Goal: Information Seeking & Learning: Learn about a topic

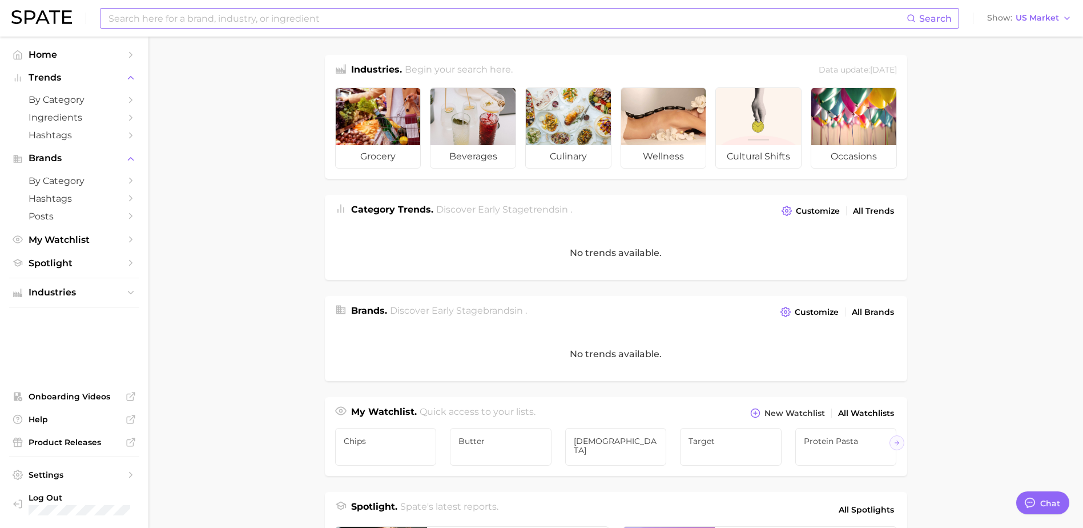
click at [295, 15] on input at bounding box center [506, 18] width 799 height 19
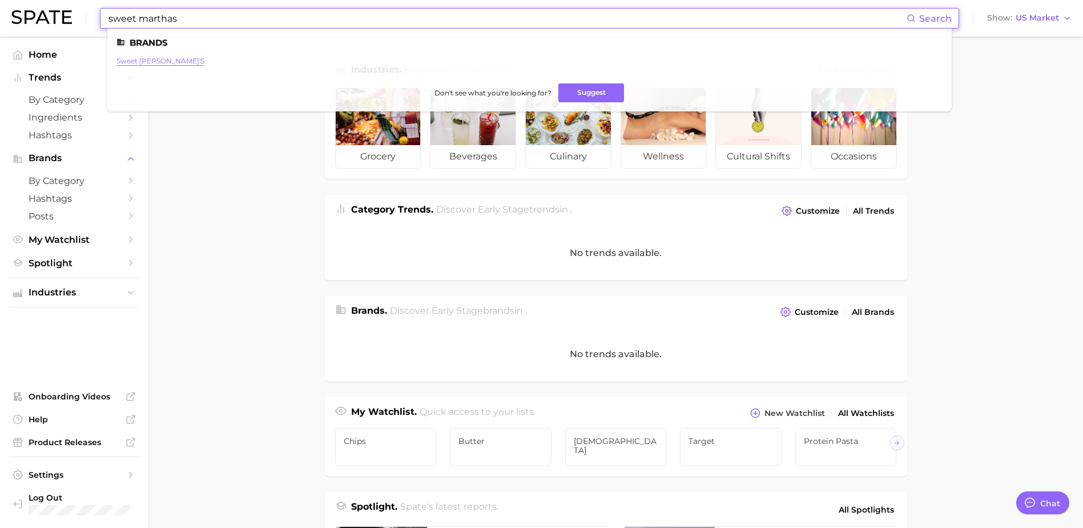
type input "sweet marthas"
click at [152, 61] on link "sweet [PERSON_NAME]'s" at bounding box center [160, 61] width 88 height 9
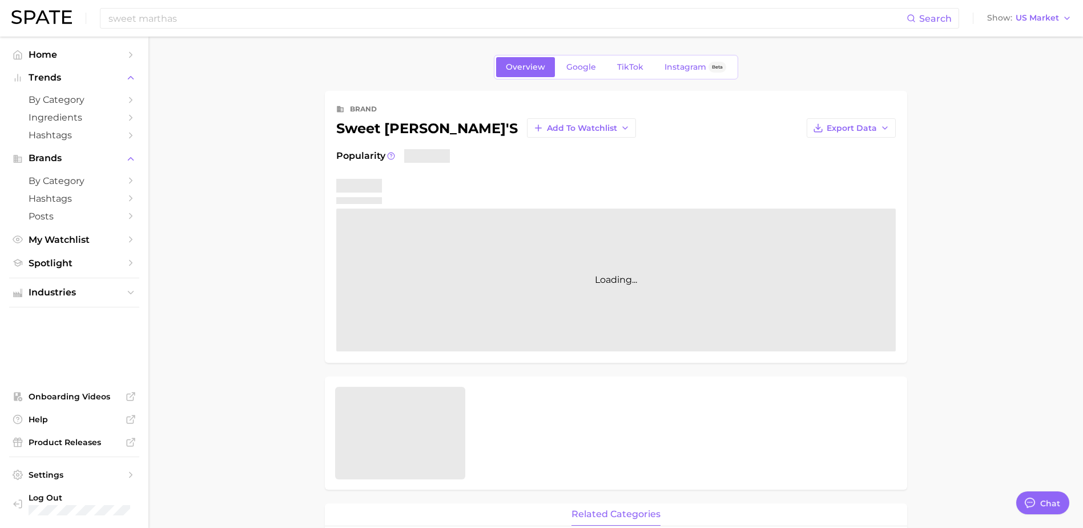
type textarea "x"
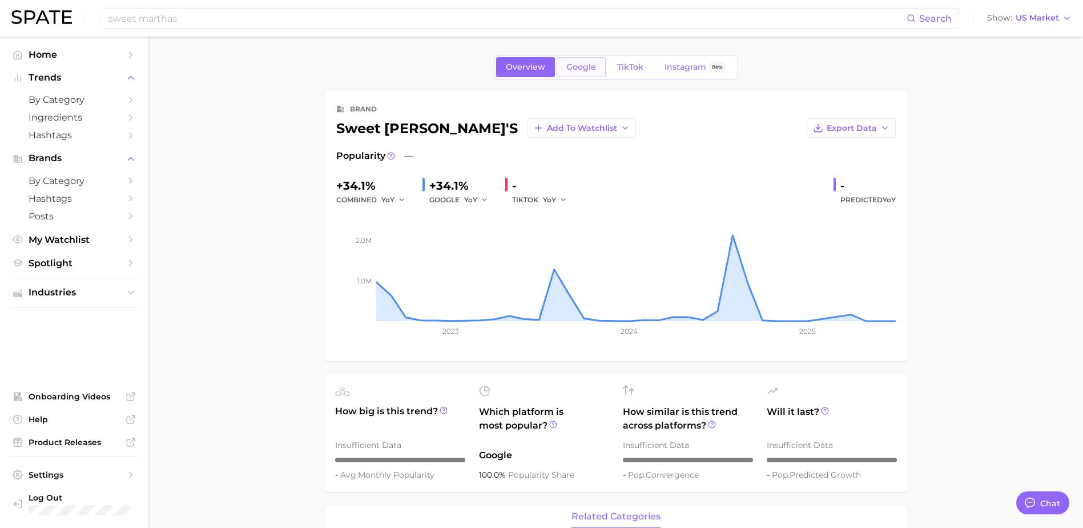
click at [578, 69] on span "Google" at bounding box center [581, 67] width 30 height 10
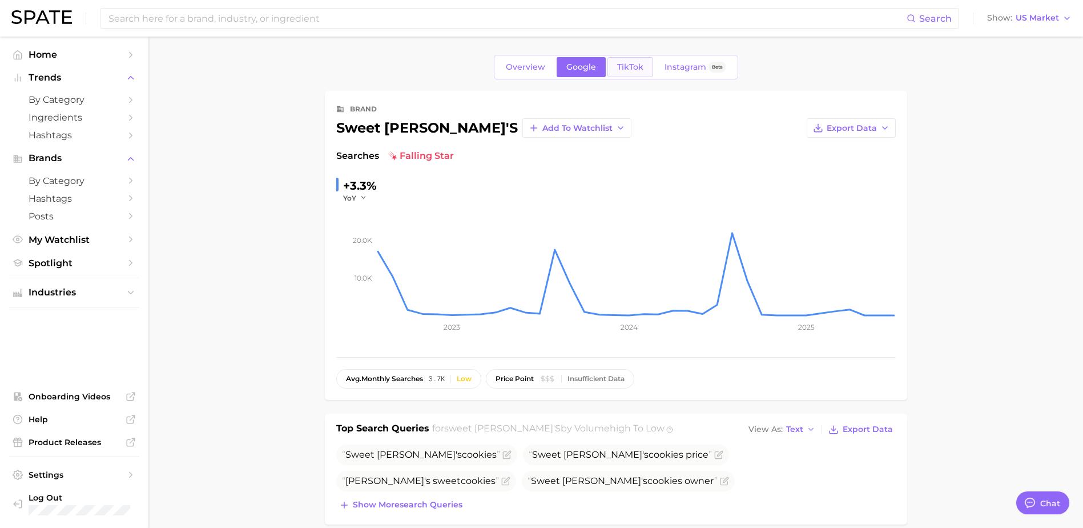
click at [631, 62] on span "TikTok" at bounding box center [630, 67] width 26 height 10
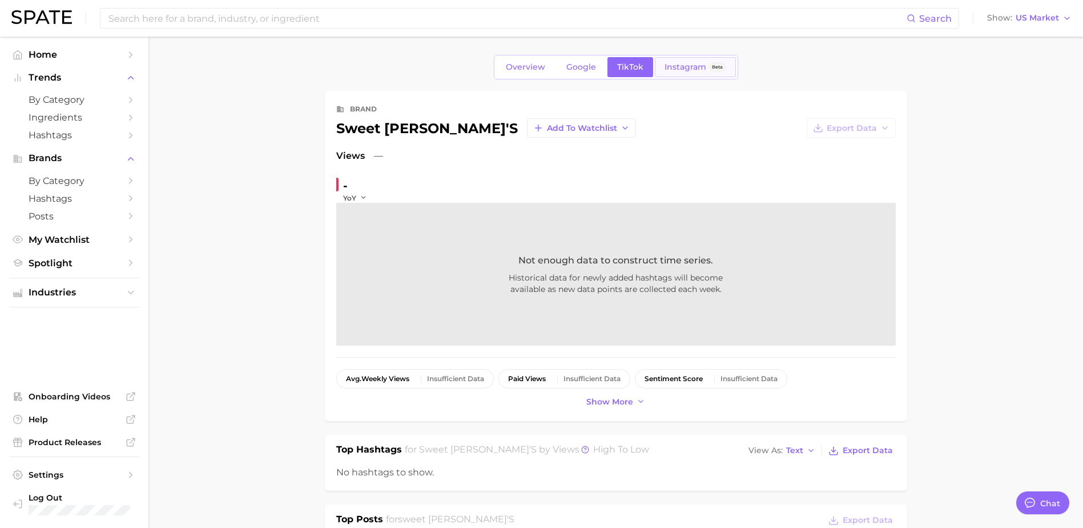
click at [692, 61] on link "Instagram Beta" at bounding box center [695, 67] width 81 height 20
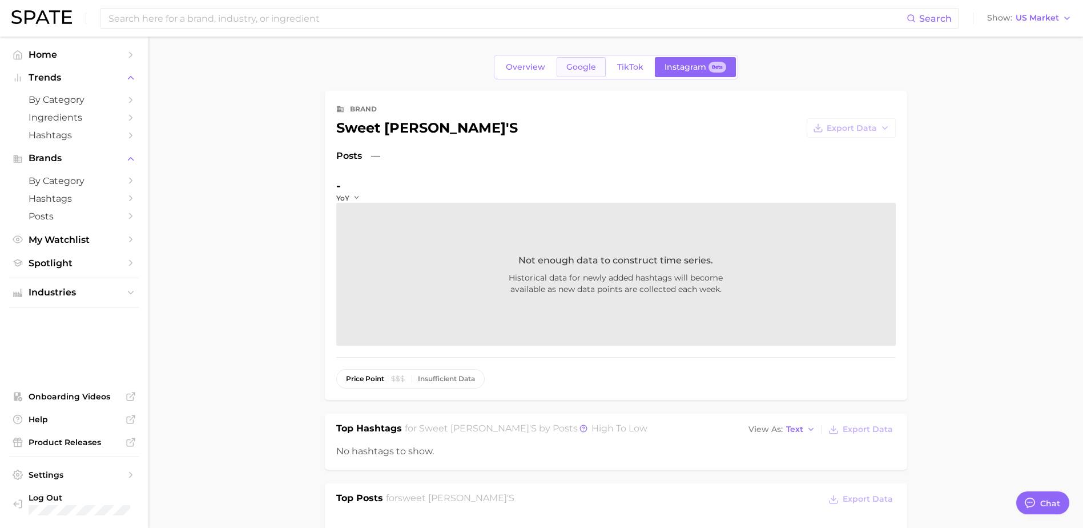
click at [559, 69] on link "Google" at bounding box center [581, 67] width 49 height 20
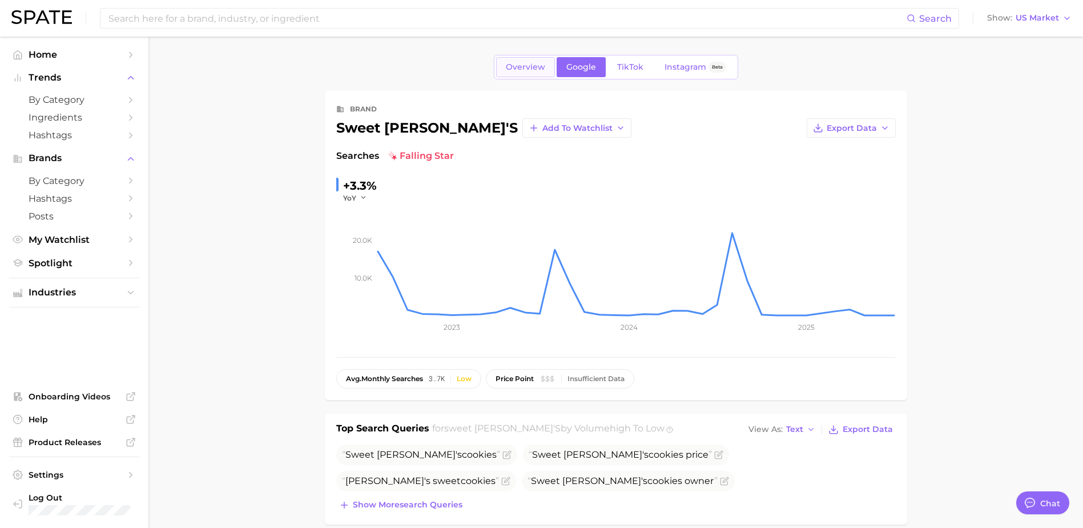
click at [507, 68] on span "Overview" at bounding box center [525, 67] width 39 height 10
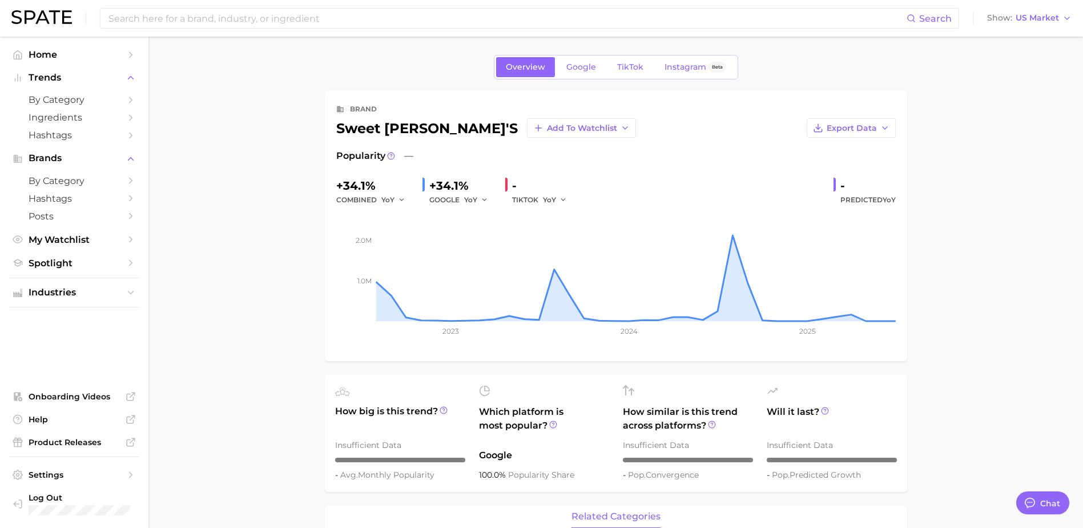
click at [588, 58] on link "Google" at bounding box center [581, 67] width 49 height 20
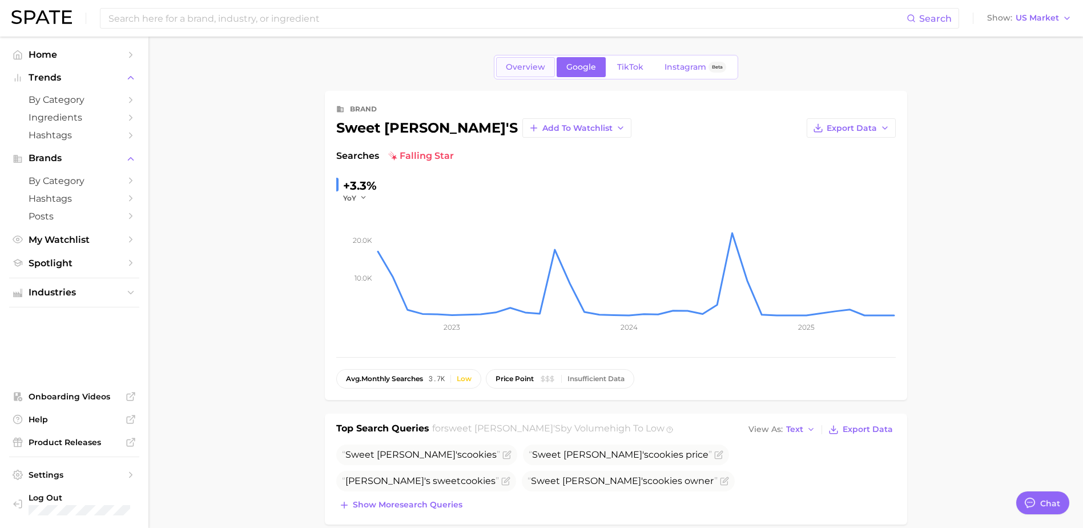
click at [528, 66] on span "Overview" at bounding box center [525, 67] width 39 height 10
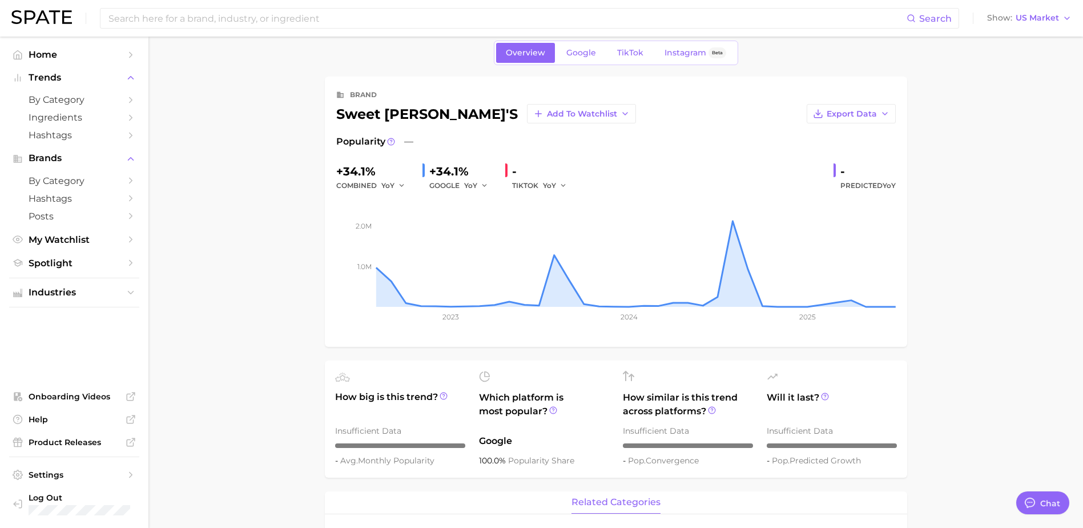
scroll to position [13, 0]
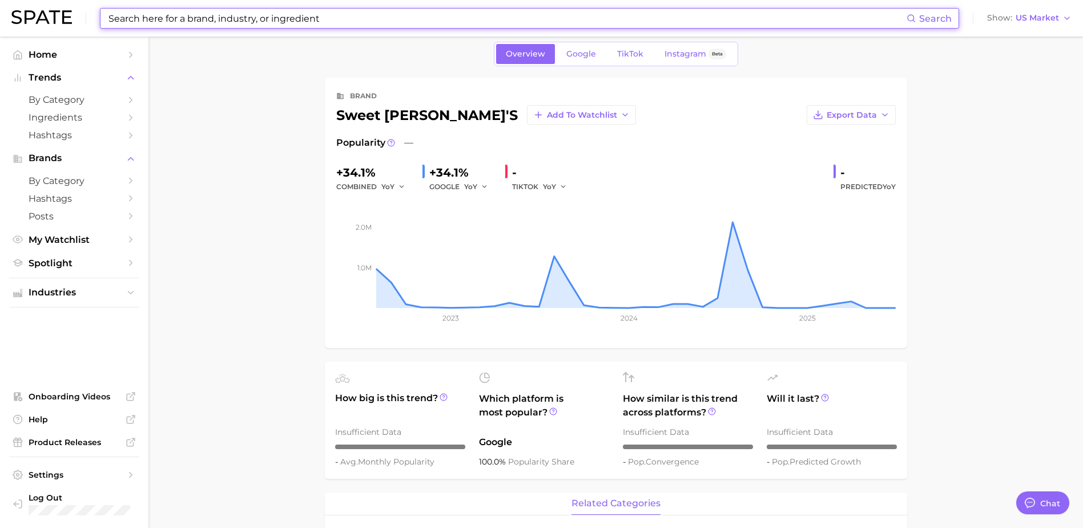
click at [274, 21] on input at bounding box center [506, 18] width 799 height 19
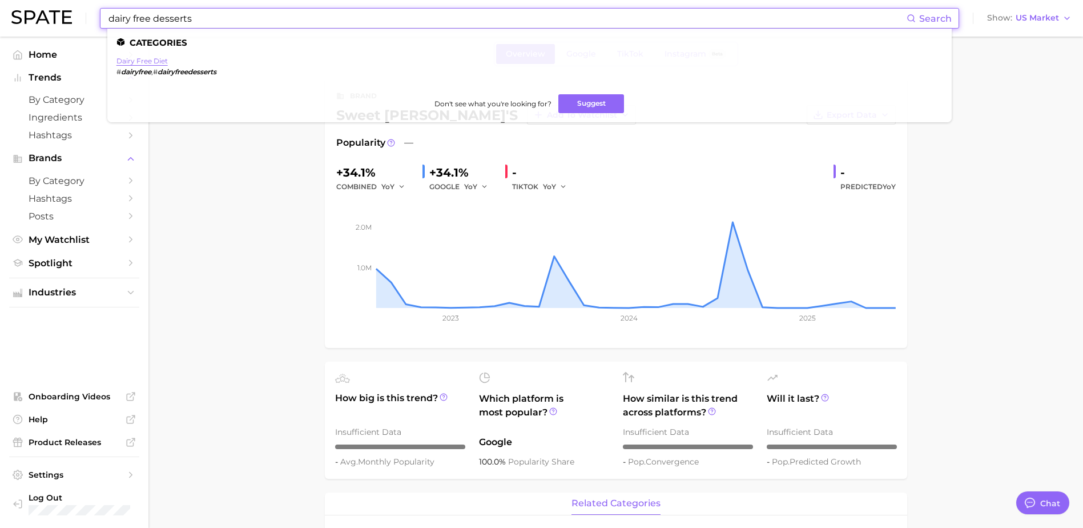
type input "dairy free desserts"
click at [155, 60] on link "dairy free diet" at bounding box center [141, 61] width 51 height 9
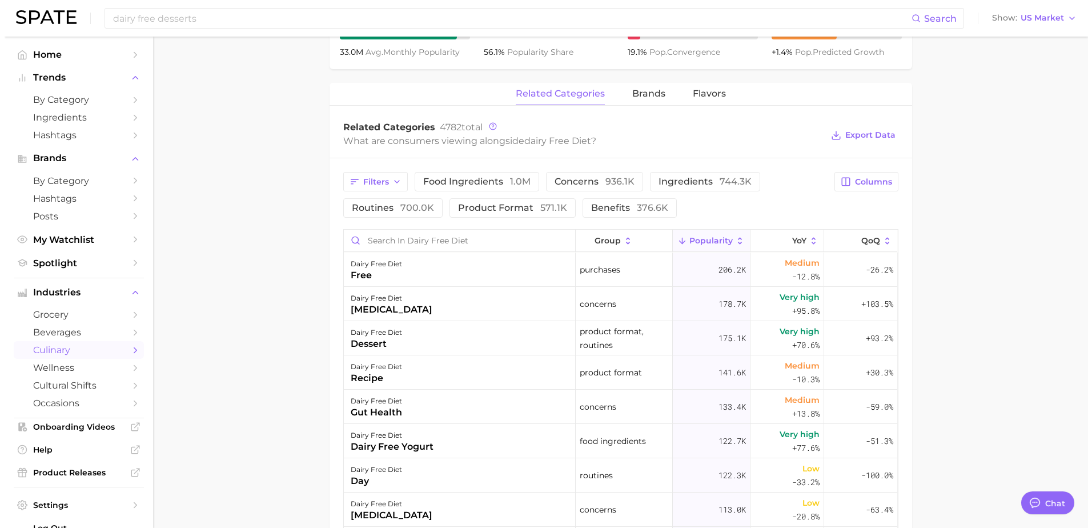
scroll to position [571, 0]
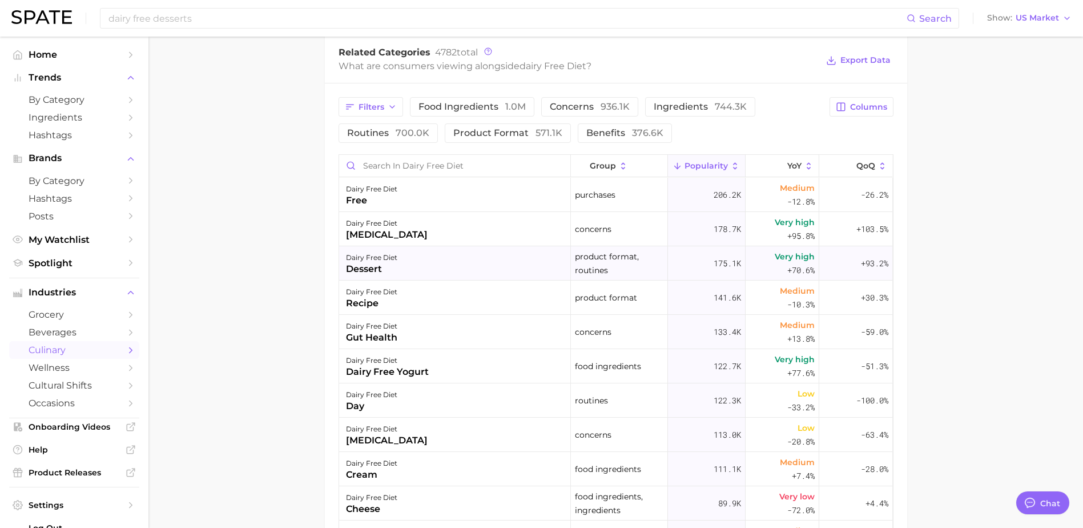
click at [433, 272] on div "dairy free diet dessert" at bounding box center [455, 263] width 232 height 34
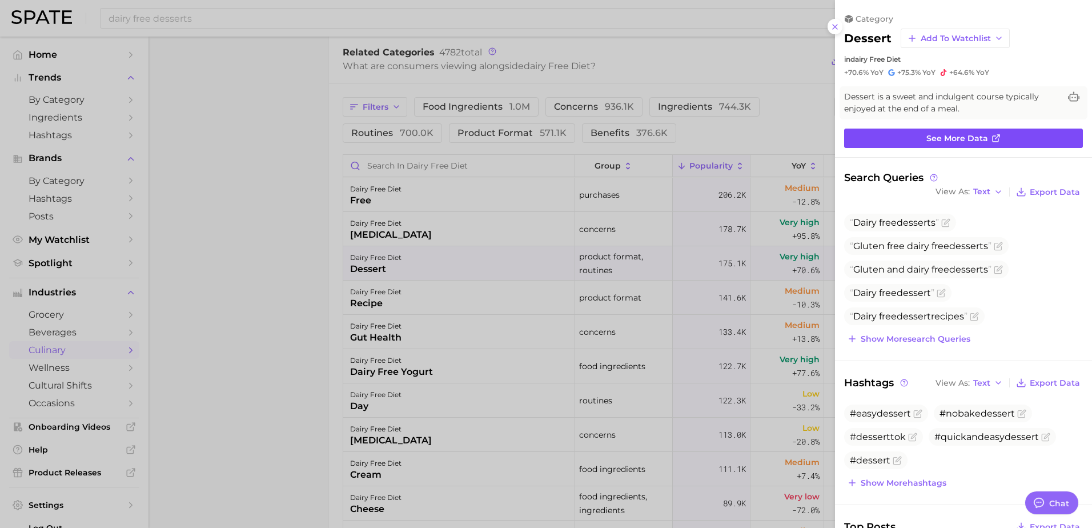
scroll to position [0, 0]
click at [919, 144] on link "See more data" at bounding box center [963, 137] width 239 height 19
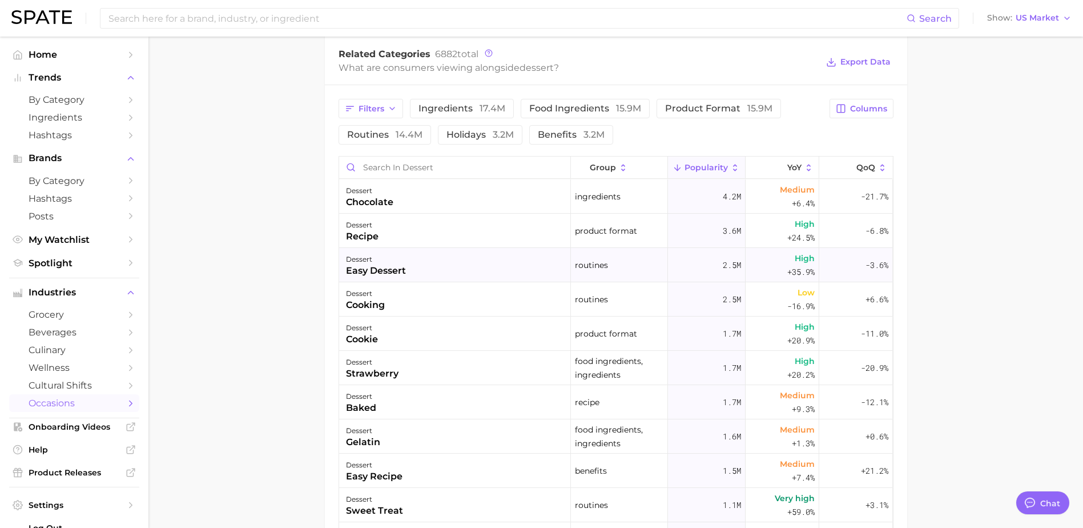
scroll to position [571, 0]
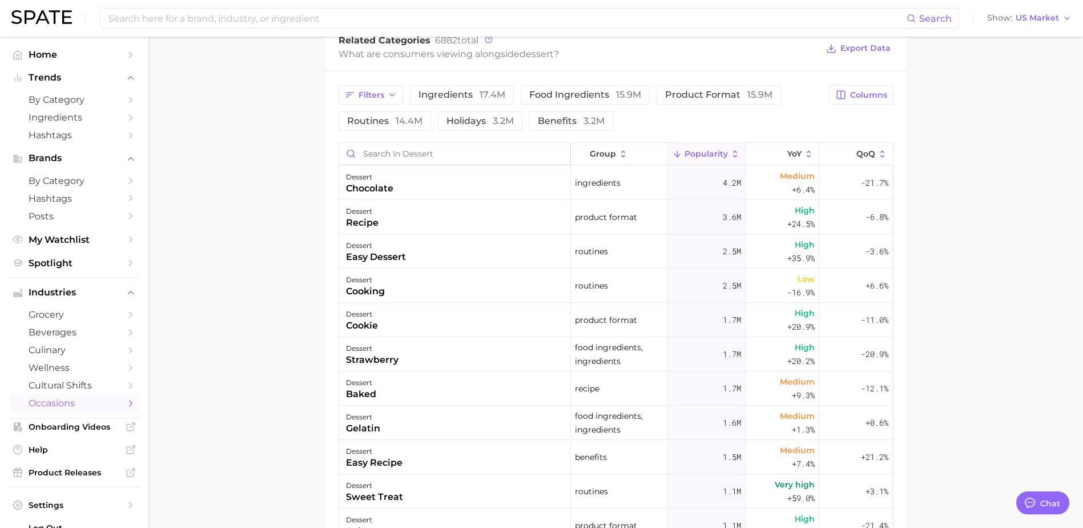
click at [384, 155] on input "Search in dessert" at bounding box center [454, 154] width 231 height 22
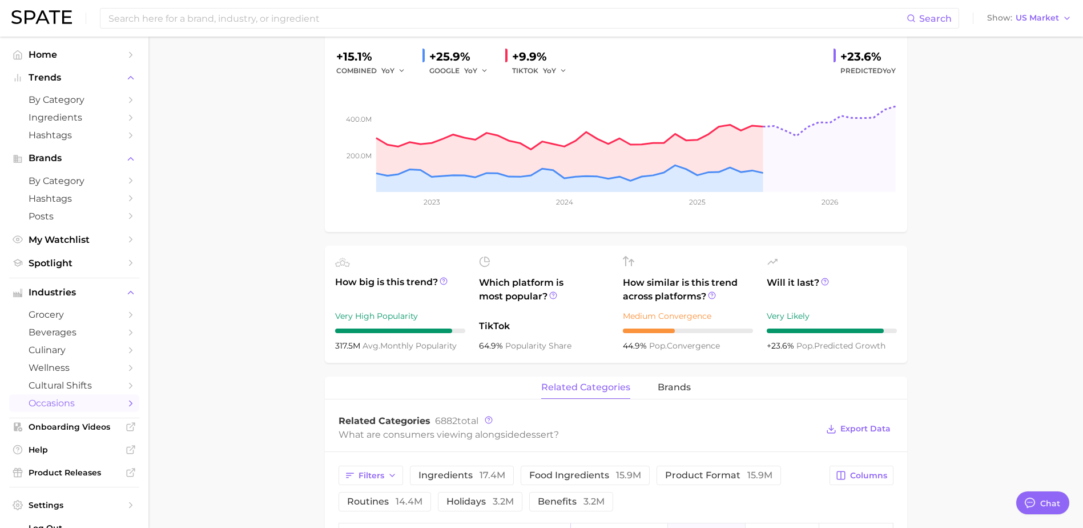
scroll to position [57, 0]
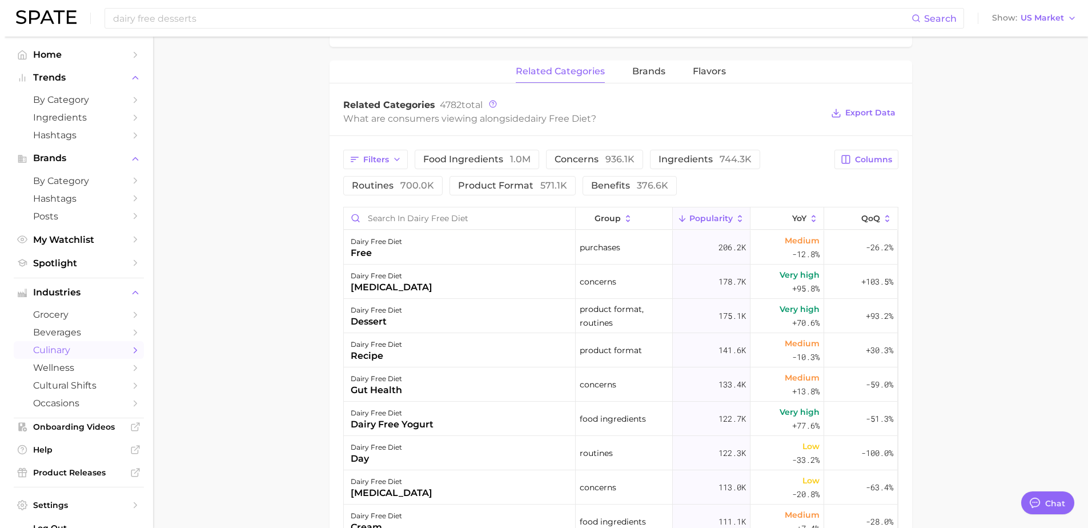
scroll to position [571, 0]
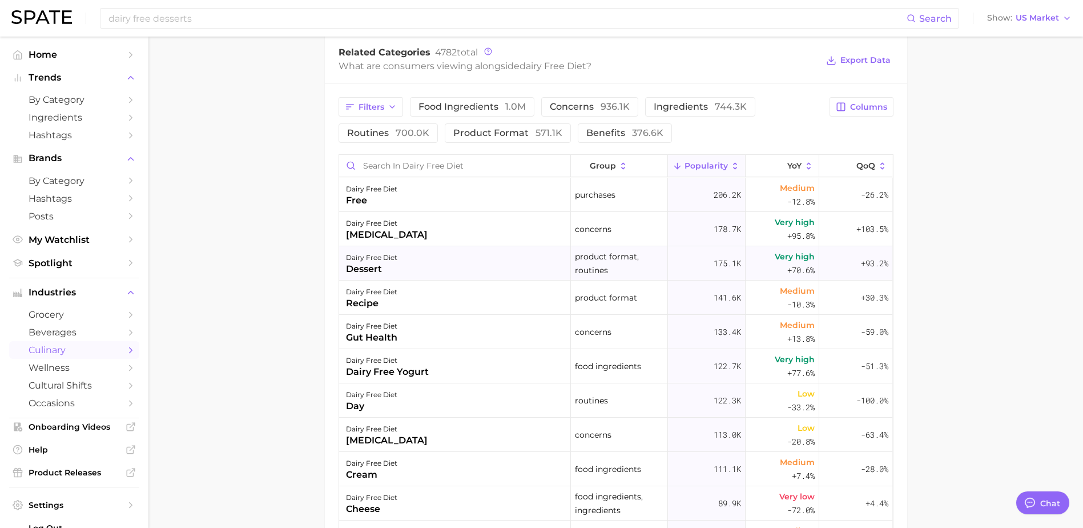
click at [435, 256] on div "dairy free diet dessert" at bounding box center [455, 263] width 232 height 34
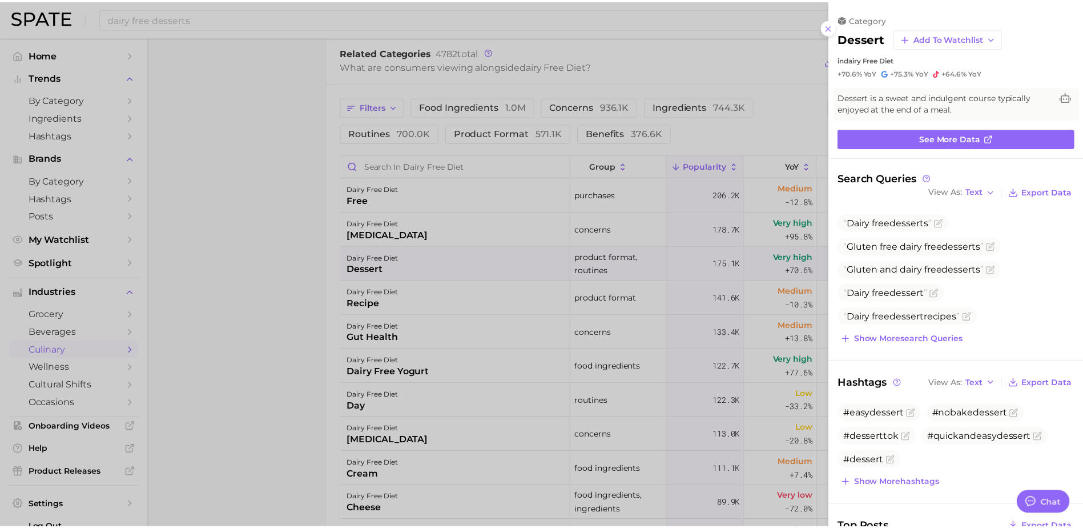
scroll to position [0, 0]
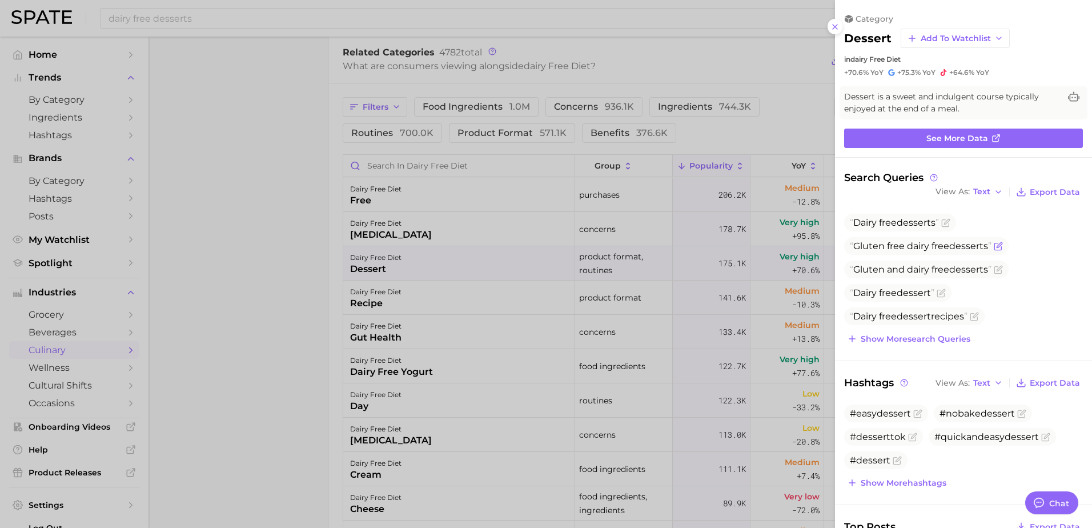
click at [1000, 247] on icon "Flag as miscategorized or irrelevant" at bounding box center [998, 244] width 5 height 5
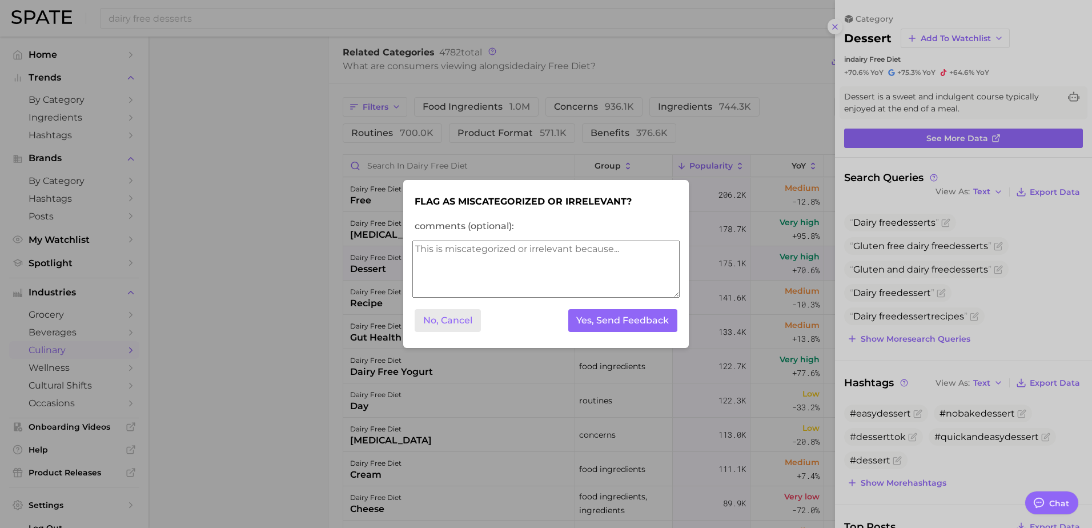
click at [447, 324] on button "No, Cancel" at bounding box center [447, 320] width 66 height 23
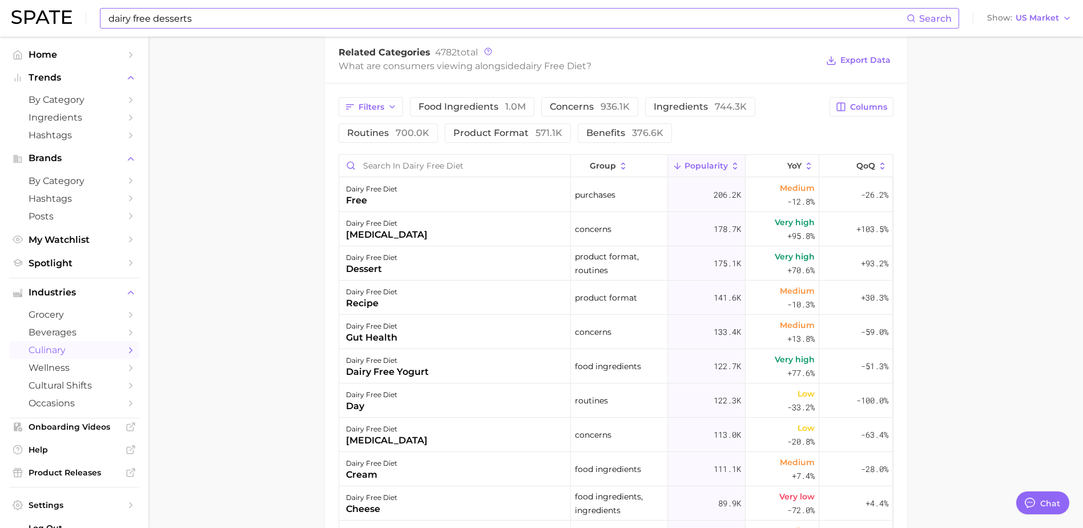
click at [205, 14] on input "dairy free desserts" at bounding box center [506, 18] width 799 height 19
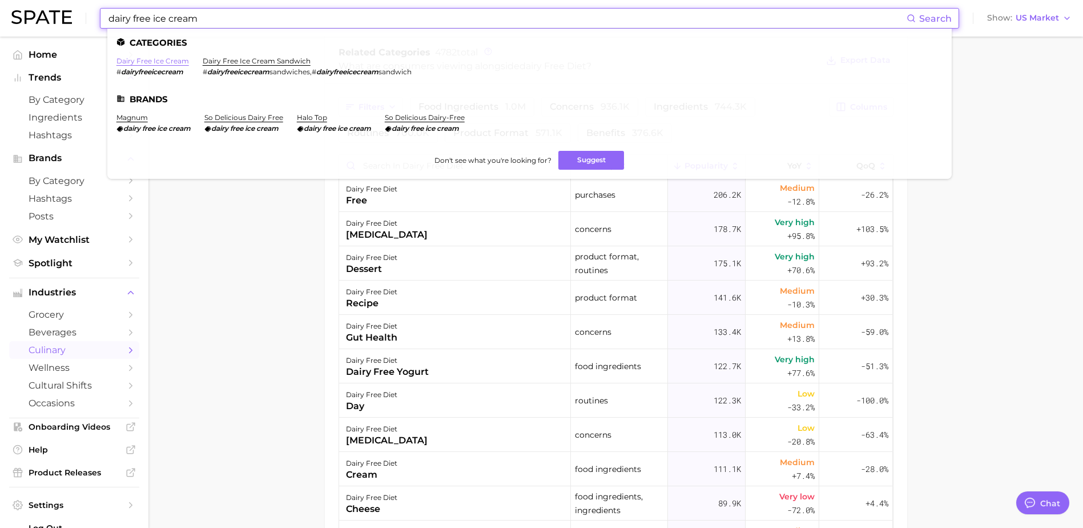
type input "dairy free ice cream"
click at [164, 63] on link "dairy free ice cream" at bounding box center [152, 61] width 73 height 9
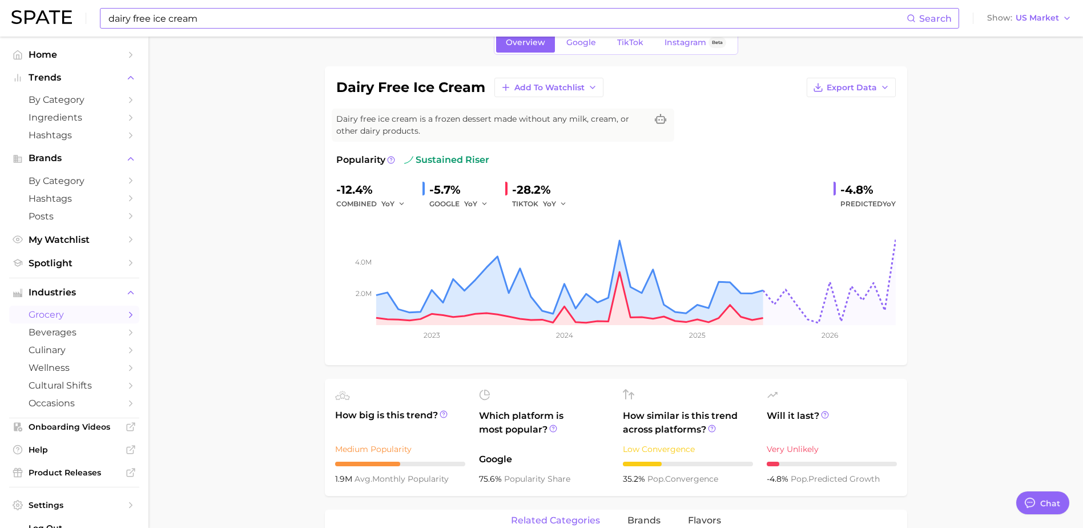
scroll to position [57, 0]
click at [578, 47] on span "Google" at bounding box center [581, 43] width 30 height 10
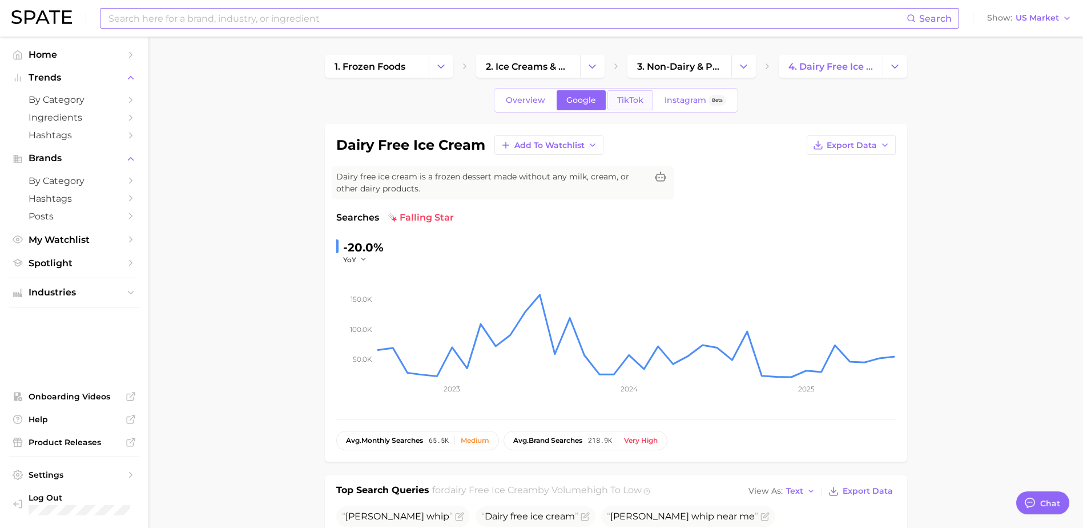
click at [639, 98] on span "TikTok" at bounding box center [630, 100] width 26 height 10
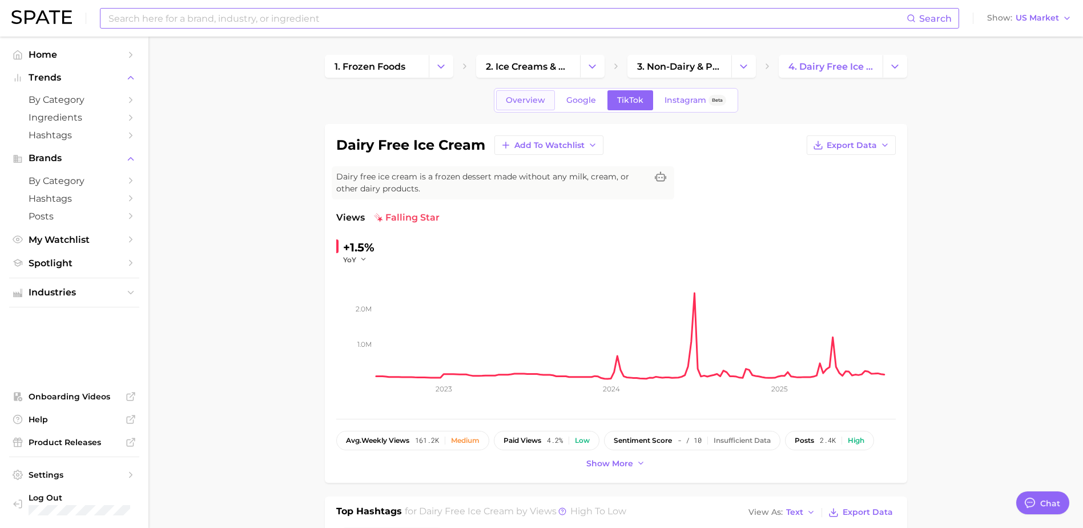
click at [516, 99] on span "Overview" at bounding box center [525, 100] width 39 height 10
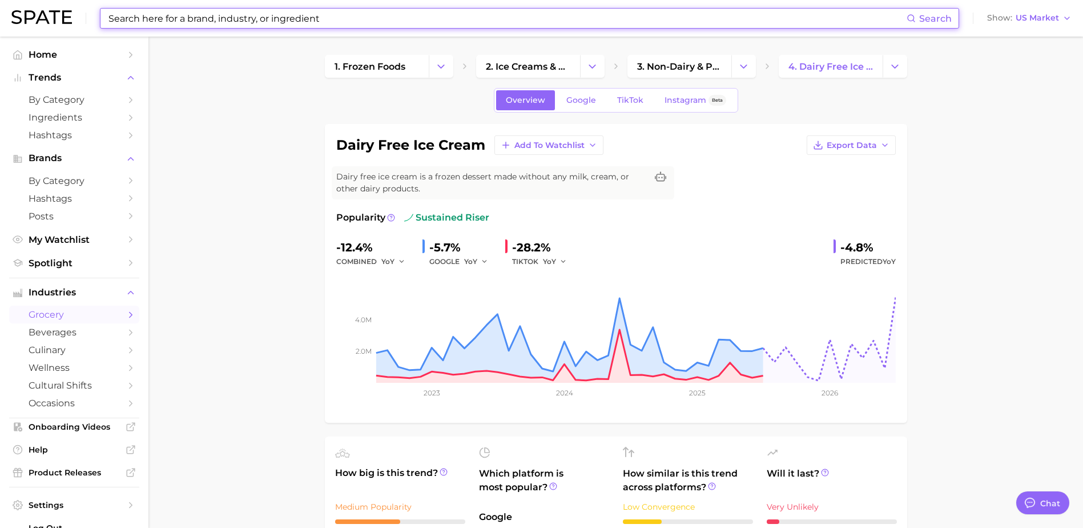
click at [222, 23] on input at bounding box center [506, 18] width 799 height 19
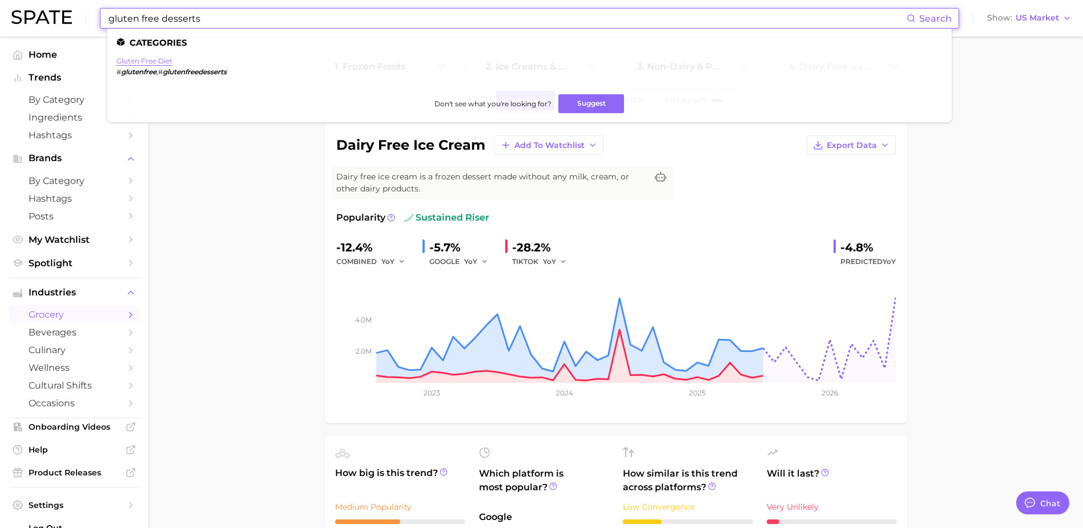
type input "gluten free desserts"
click at [159, 61] on link "gluten free diet" at bounding box center [144, 61] width 56 height 9
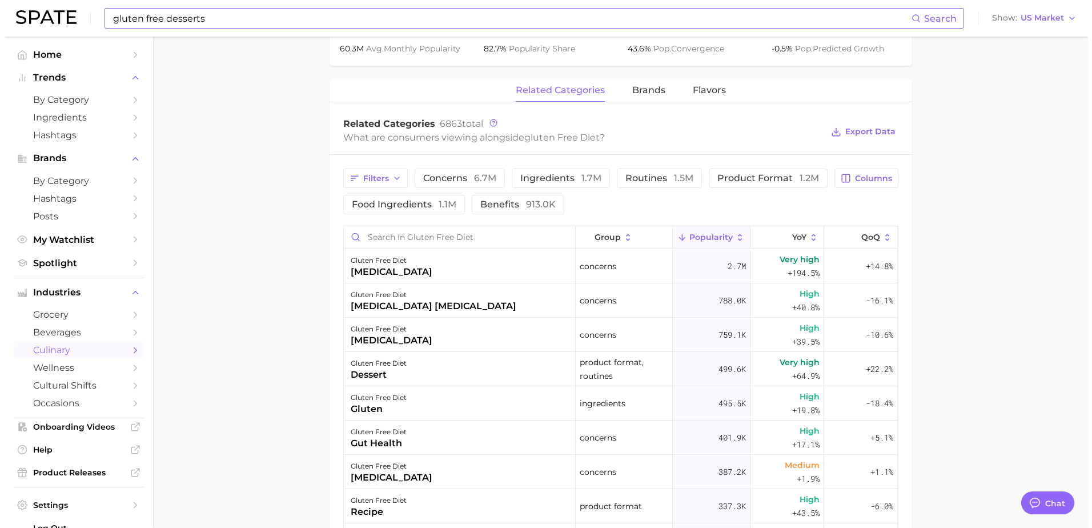
scroll to position [514, 0]
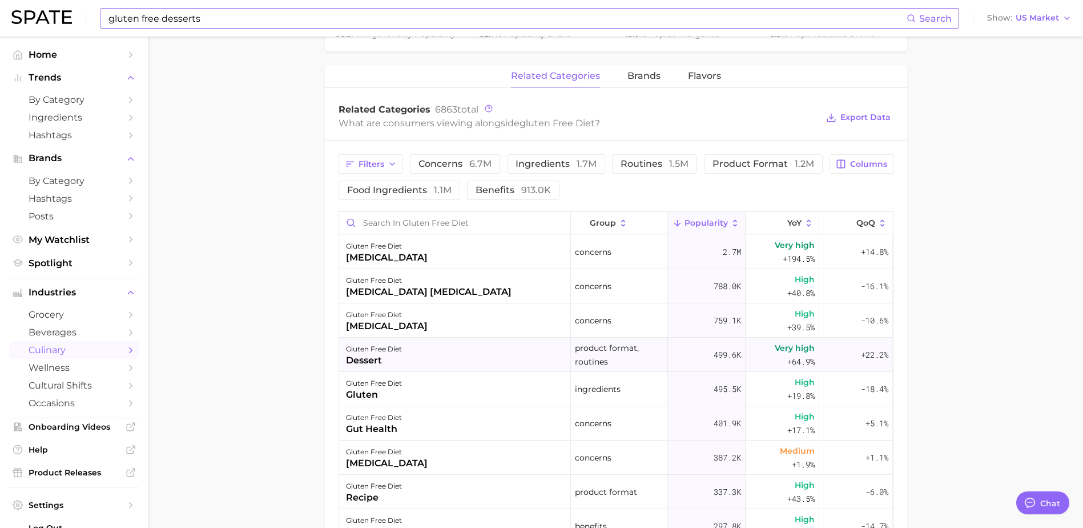
click at [494, 345] on div "gluten free diet dessert" at bounding box center [455, 354] width 232 height 34
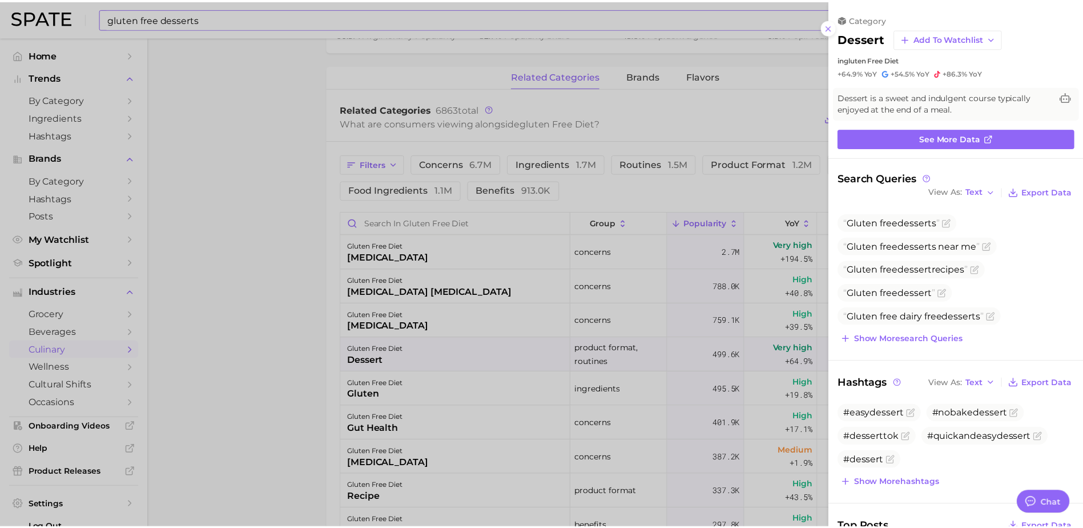
scroll to position [0, 0]
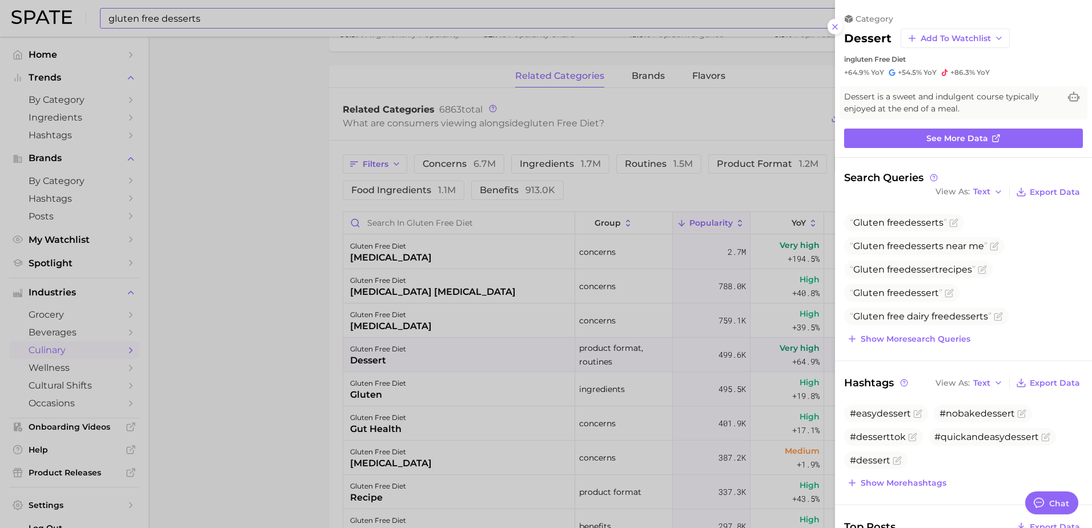
click at [279, 156] on div at bounding box center [546, 264] width 1092 height 528
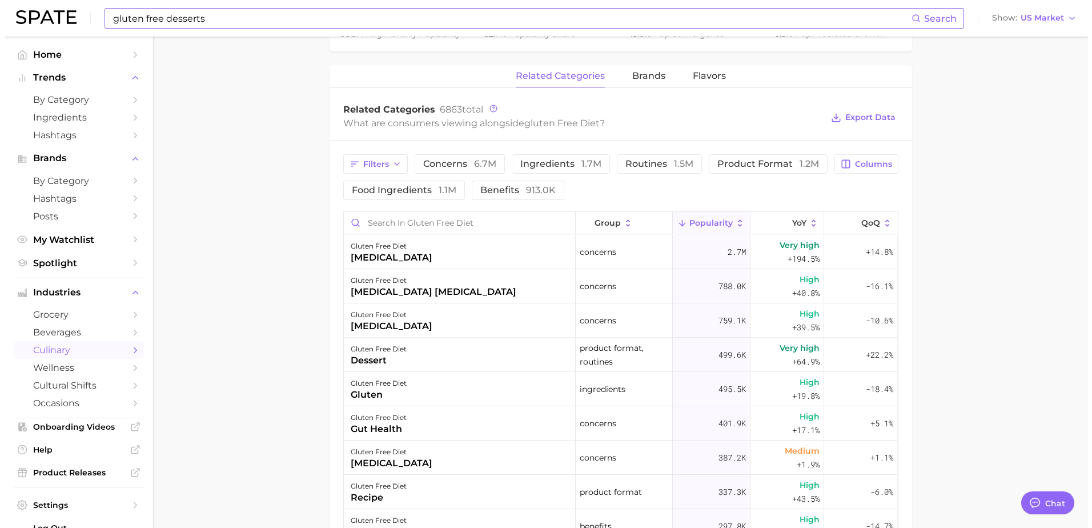
scroll to position [457, 0]
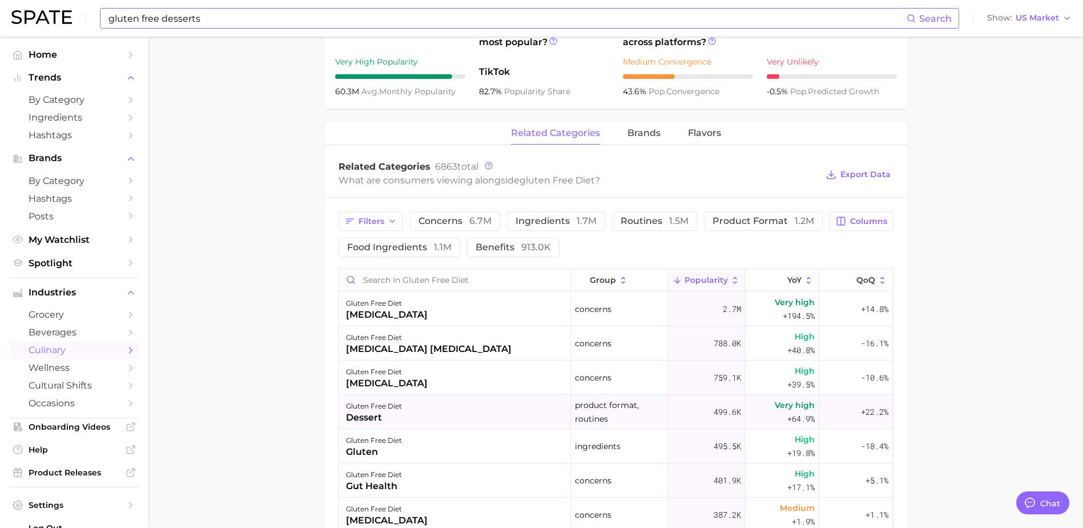
click at [426, 417] on div "gluten free diet dessert" at bounding box center [455, 411] width 232 height 34
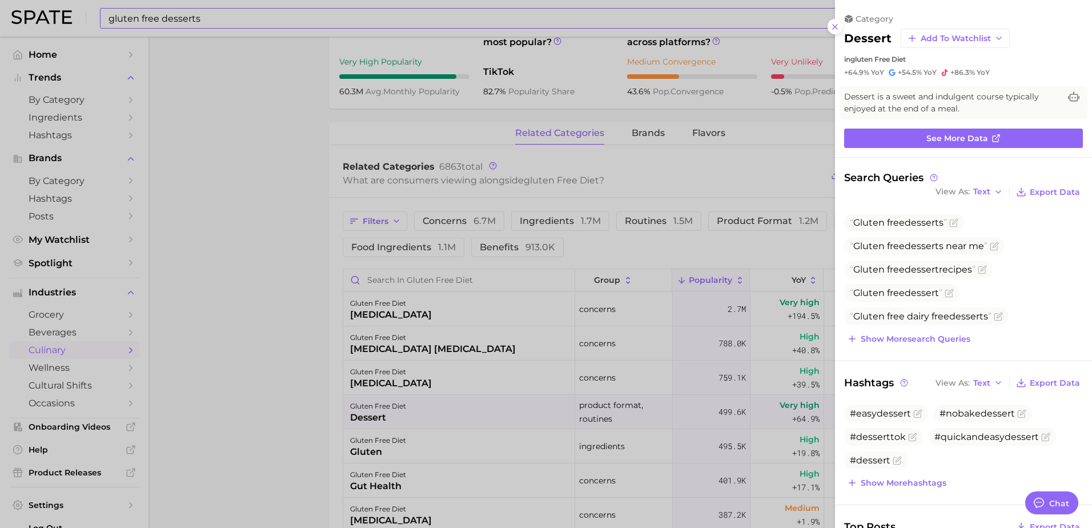
scroll to position [0, 0]
click at [903, 336] on span "Show more search queries" at bounding box center [915, 339] width 110 height 10
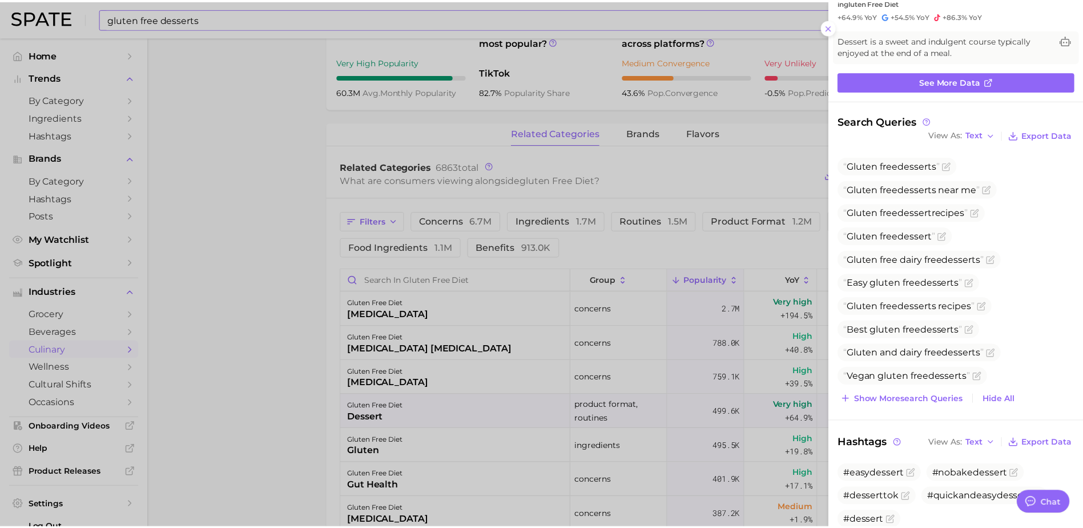
scroll to position [114, 0]
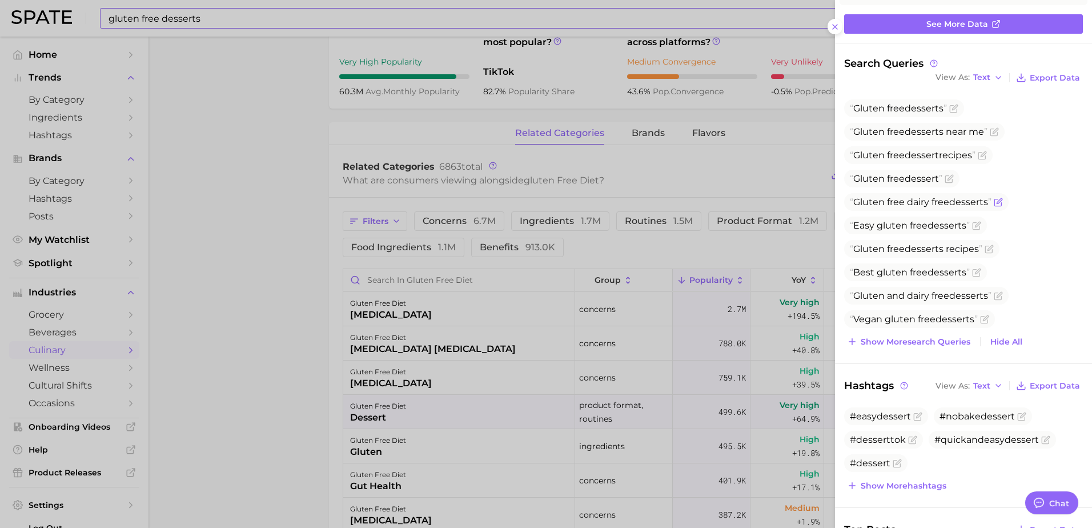
click at [956, 202] on span "dessert" at bounding box center [966, 201] width 34 height 11
click at [304, 392] on div at bounding box center [546, 264] width 1092 height 528
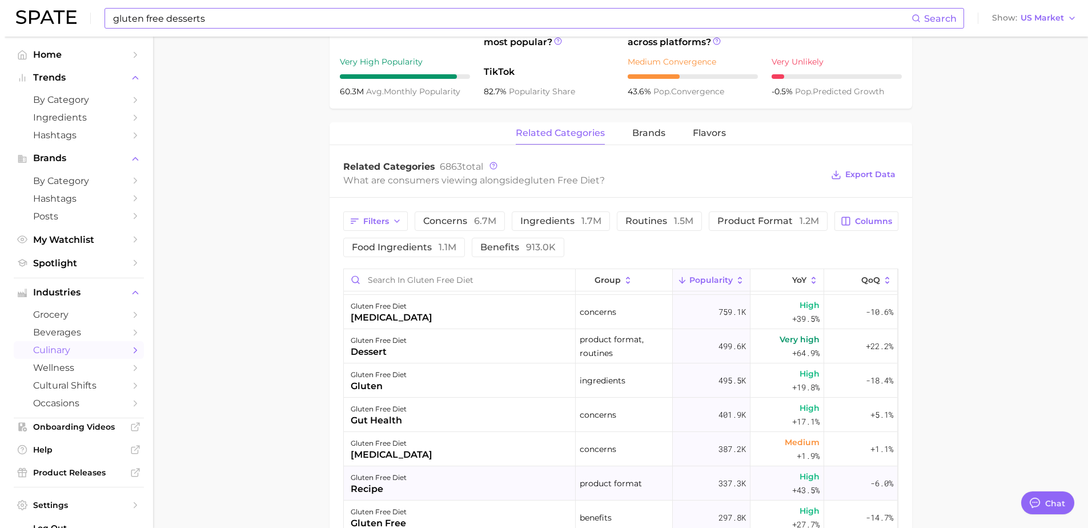
scroll to position [0, 0]
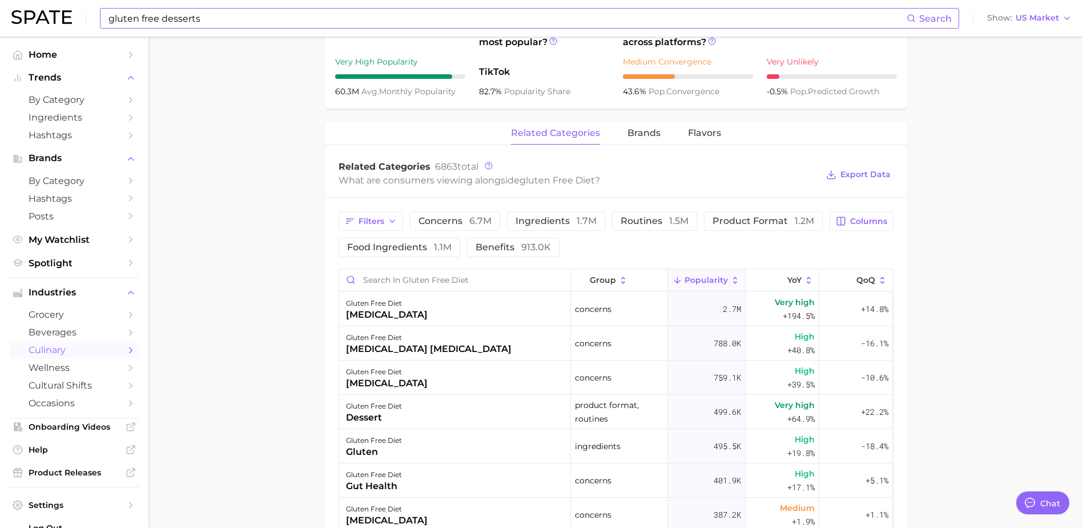
click at [300, 340] on main "1. diets & meals 2. diets 3. lifestyle & wellness diets 4. gluten free diet Ove…" at bounding box center [615, 223] width 935 height 1287
click at [438, 404] on div "gluten free diet dessert" at bounding box center [455, 411] width 232 height 34
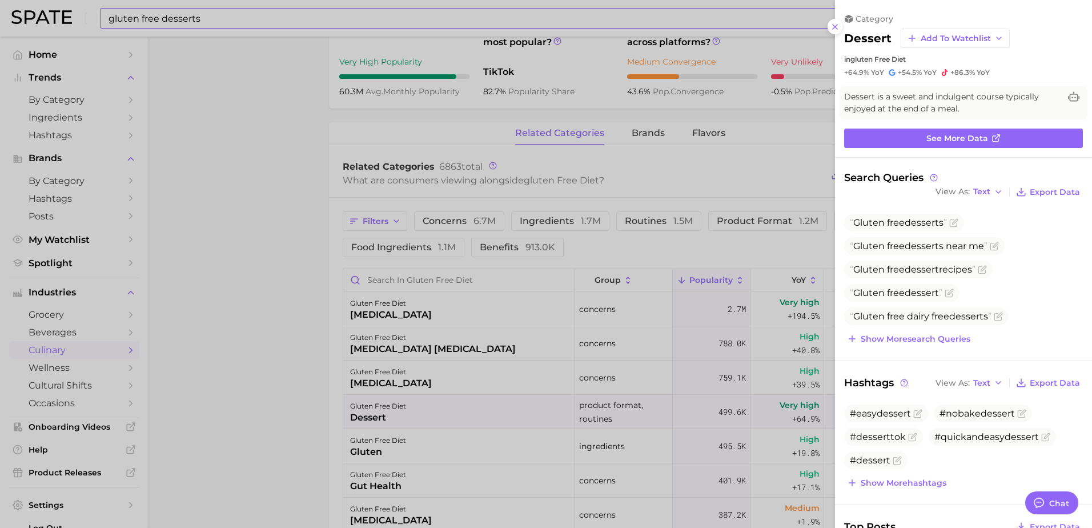
click at [297, 405] on div at bounding box center [546, 264] width 1092 height 528
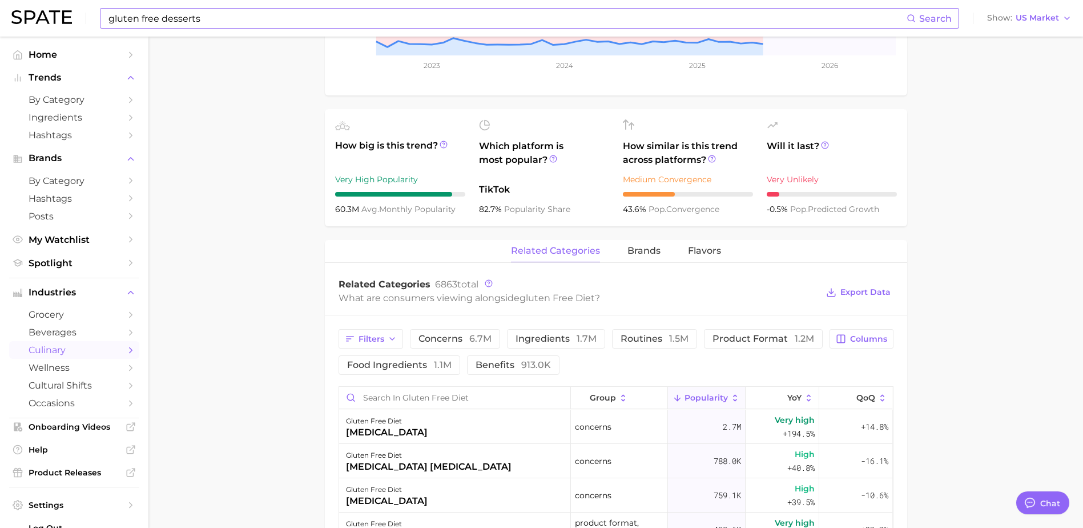
scroll to position [453, 0]
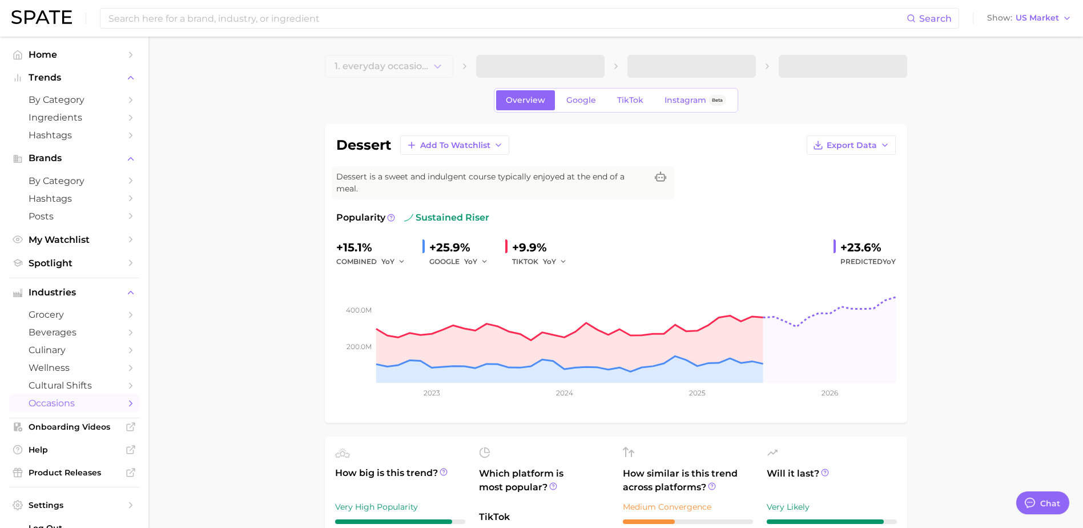
type textarea "x"
click at [595, 106] on link "Google" at bounding box center [581, 100] width 49 height 20
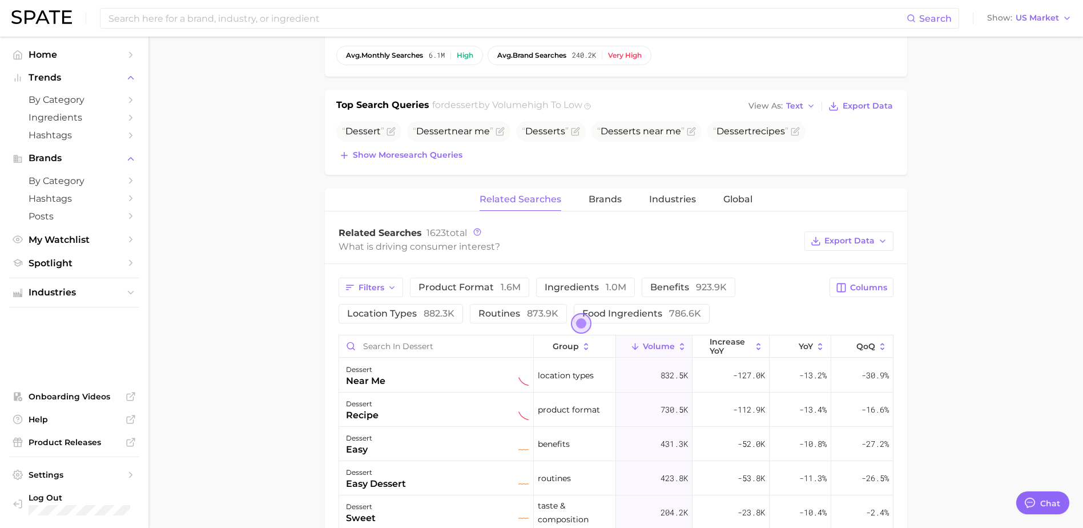
scroll to position [457, 0]
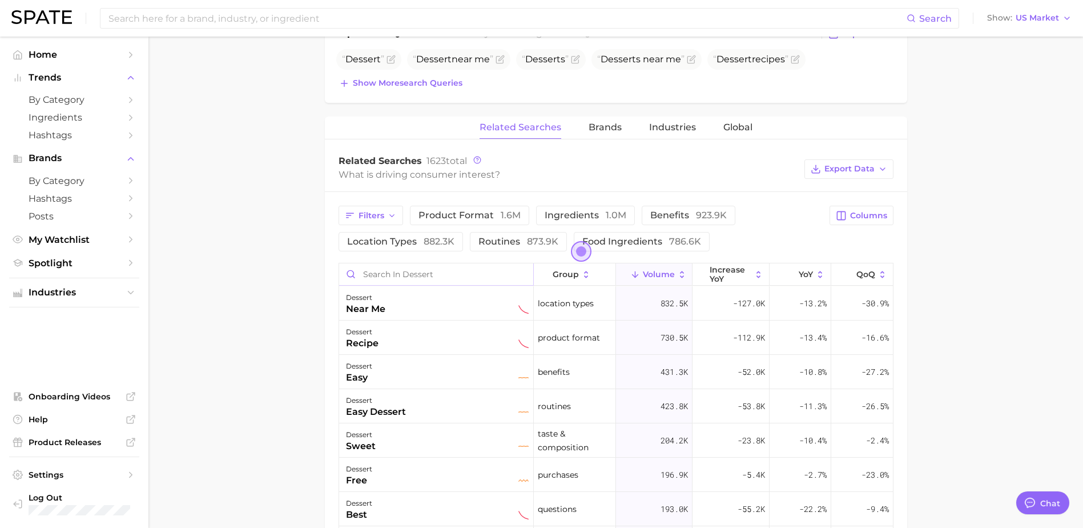
click at [410, 266] on input "Search in dessert" at bounding box center [436, 274] width 194 height 22
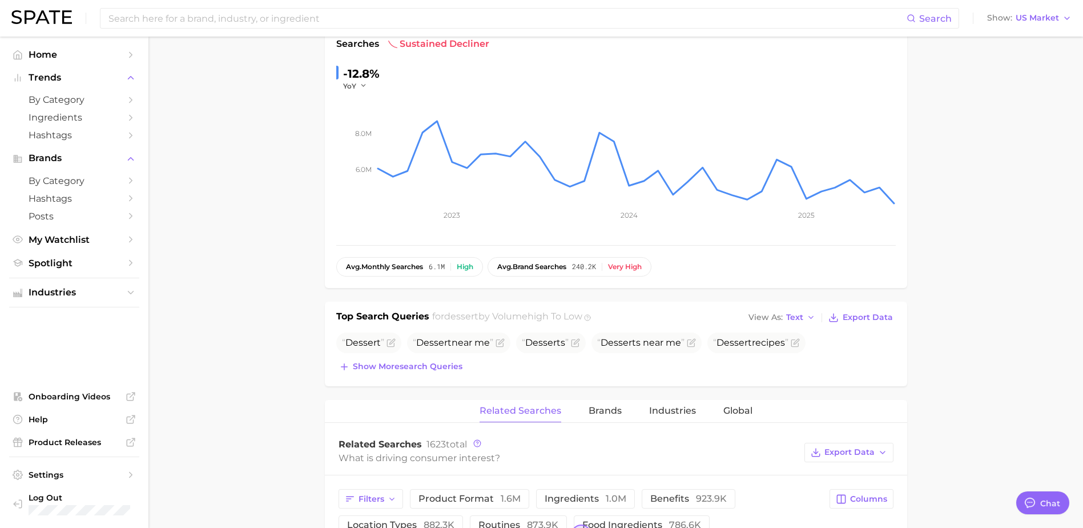
scroll to position [171, 0]
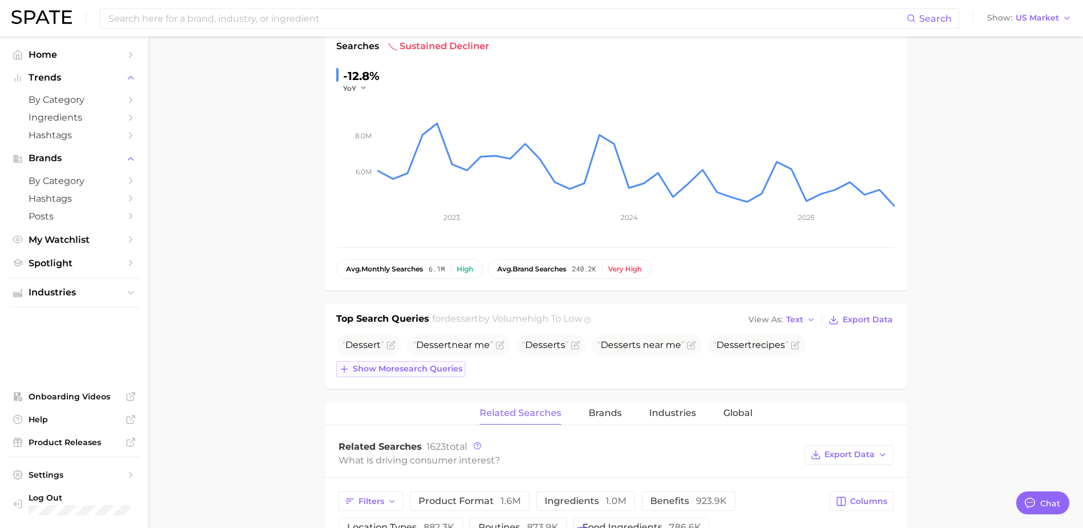
type input "gluten"
click at [454, 373] on span "Show more search queries" at bounding box center [408, 369] width 110 height 10
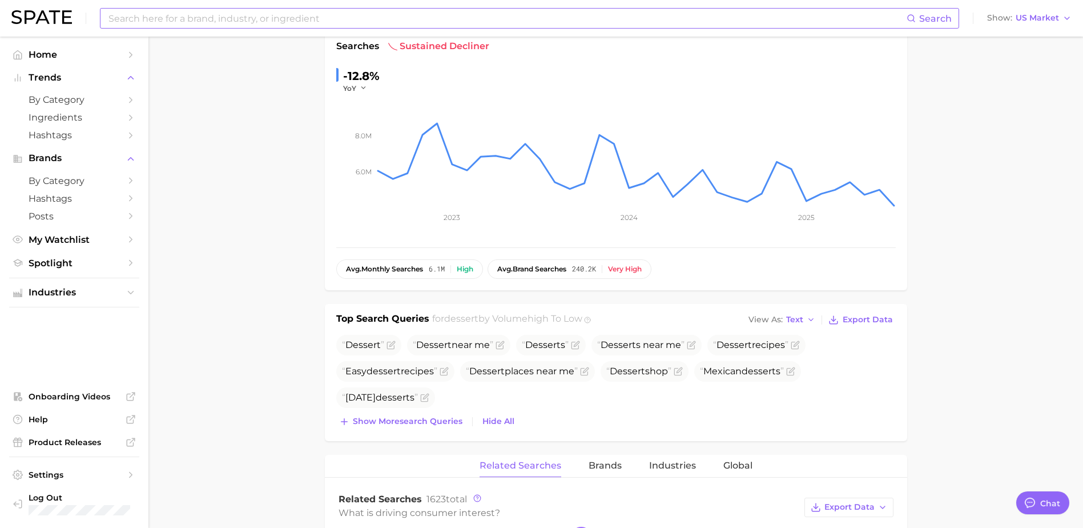
click at [358, 16] on input at bounding box center [506, 18] width 799 height 19
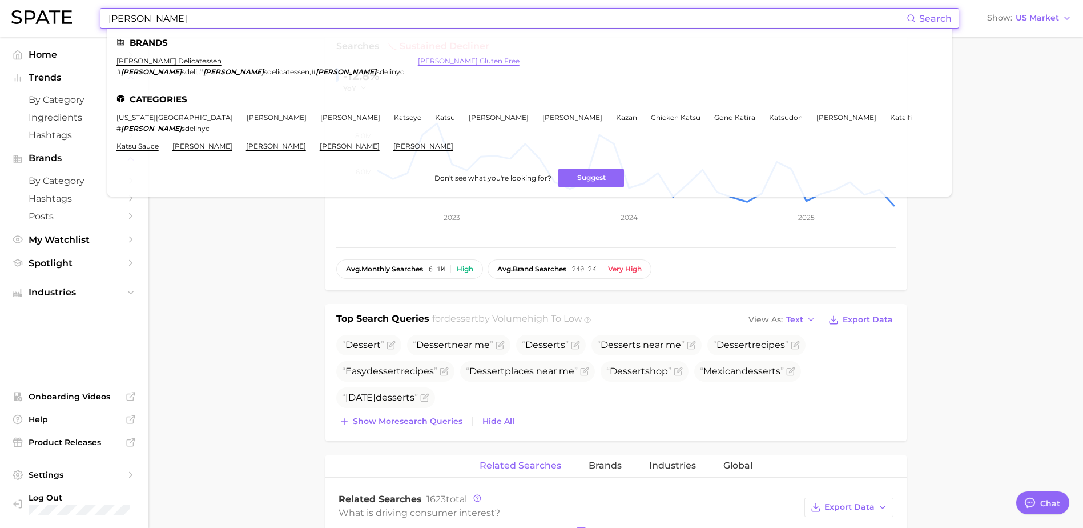
type input "Katz"
click at [418, 59] on link "katz gluten free" at bounding box center [469, 61] width 102 height 9
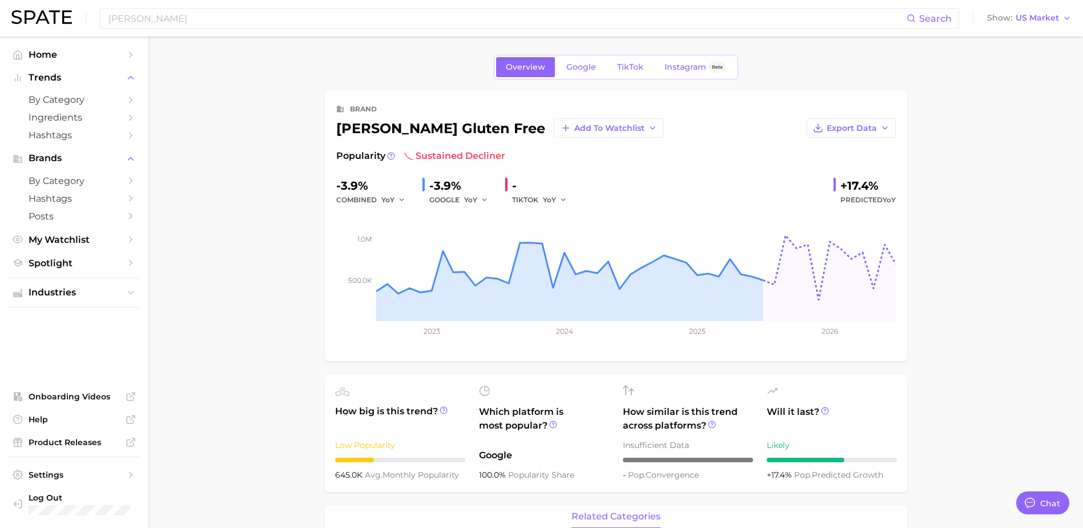
type textarea "x"
